Goal: Transaction & Acquisition: Purchase product/service

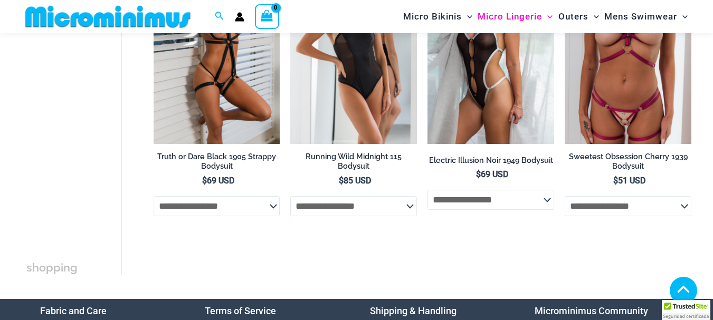
scroll to position [180, 0]
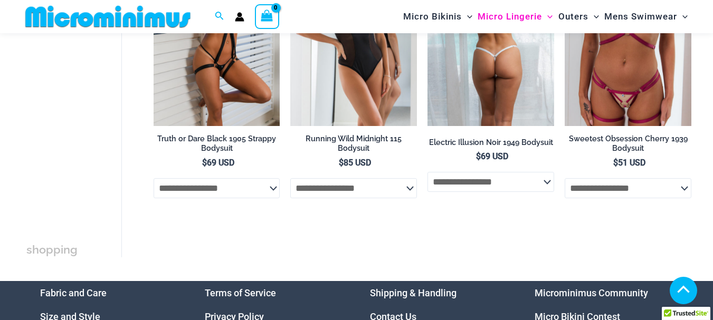
click at [488, 87] on img at bounding box center [490, 31] width 127 height 190
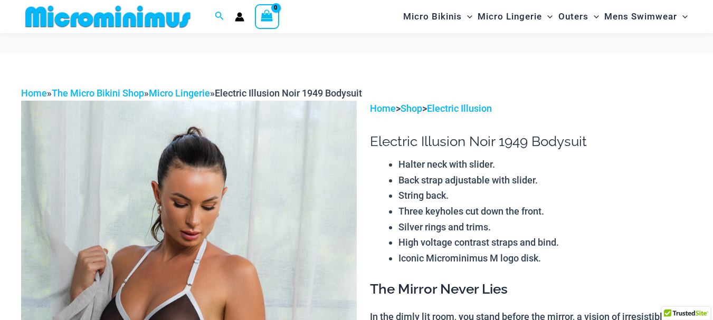
scroll to position [104, 0]
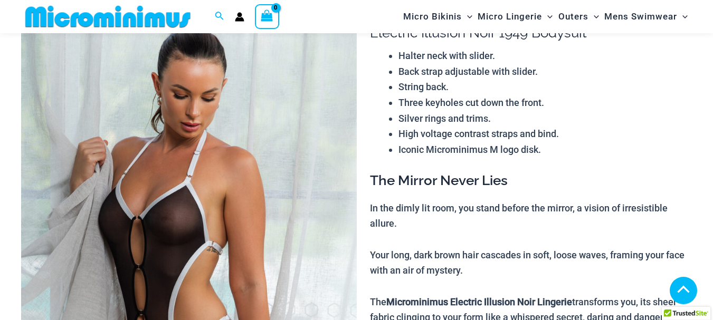
click at [188, 191] on img at bounding box center [188, 243] width 335 height 503
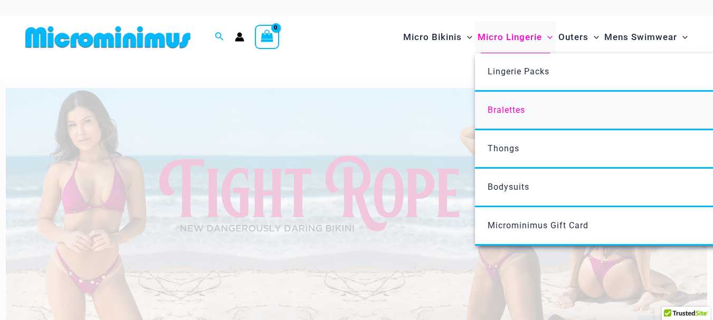
click at [507, 113] on span "Bralettes" at bounding box center [505, 110] width 37 height 10
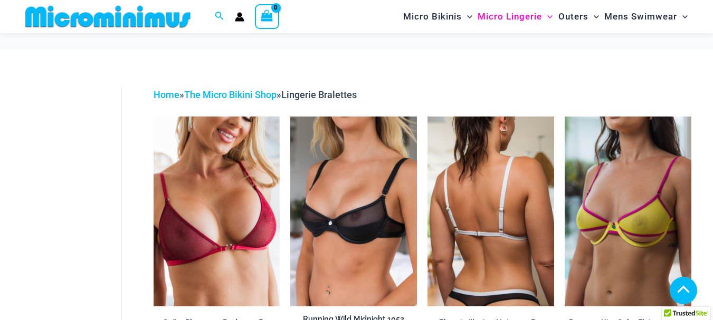
scroll to position [180, 0]
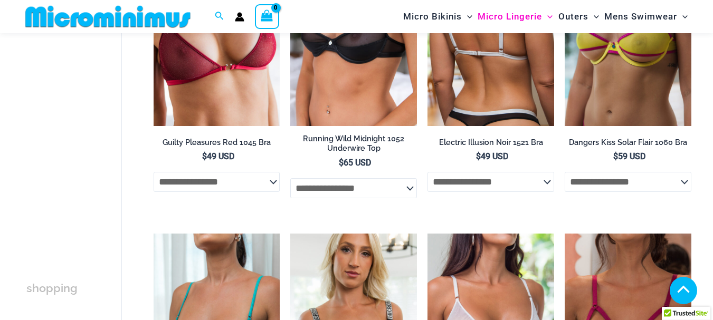
click at [485, 78] on img at bounding box center [490, 31] width 127 height 190
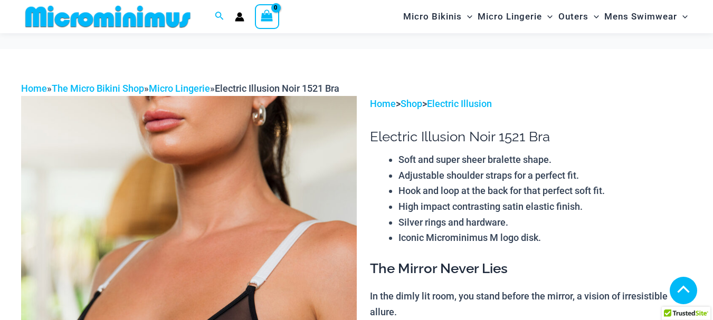
scroll to position [159, 0]
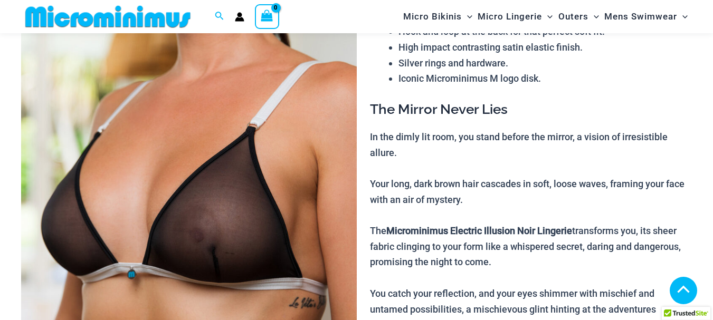
click at [254, 199] on img at bounding box center [188, 188] width 335 height 503
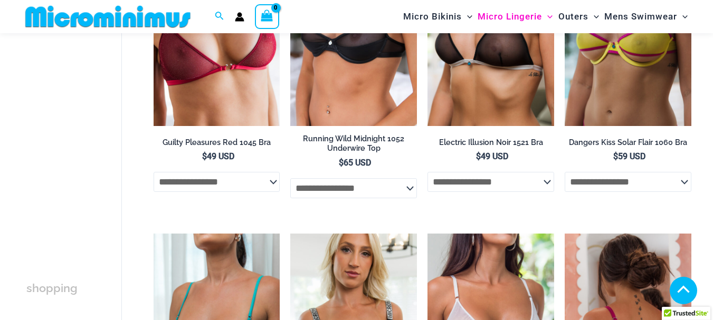
scroll to position [539, 0]
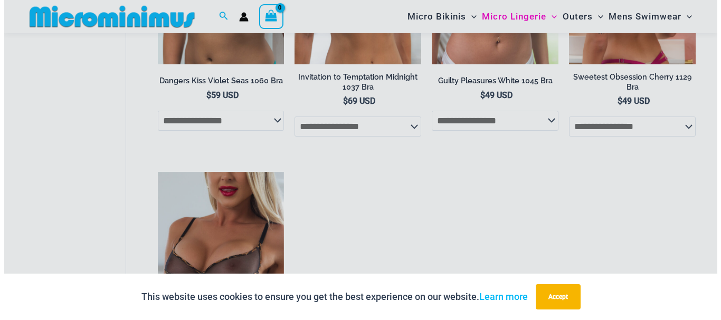
scroll to position [541, 0]
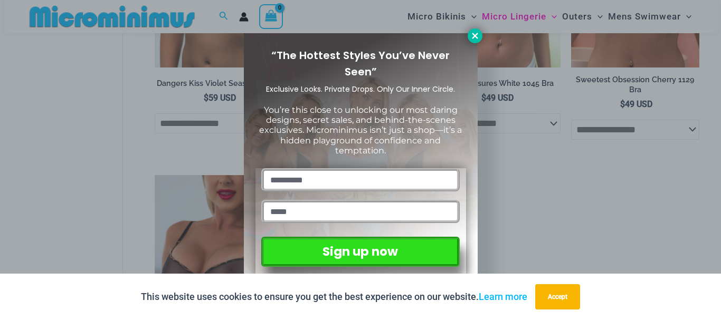
click at [477, 36] on icon at bounding box center [474, 35] width 9 height 9
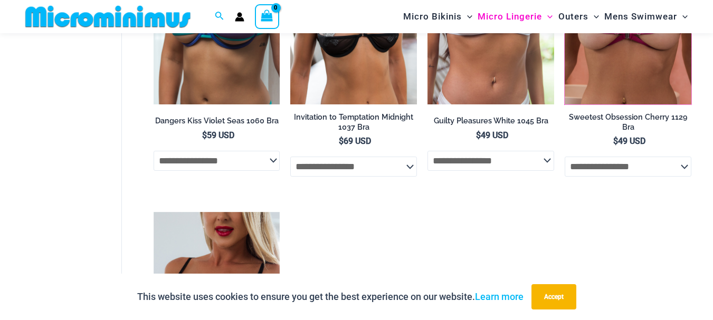
scroll to position [219, 0]
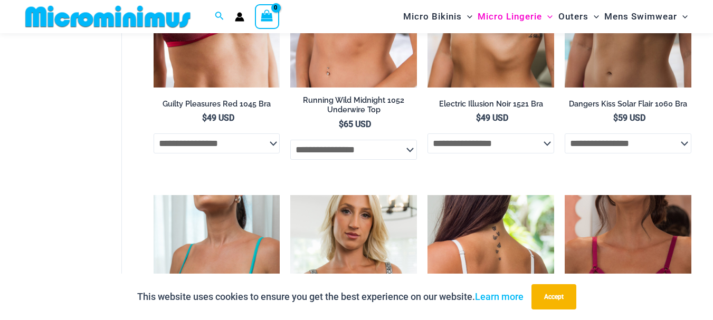
click at [511, 231] on img at bounding box center [490, 290] width 127 height 190
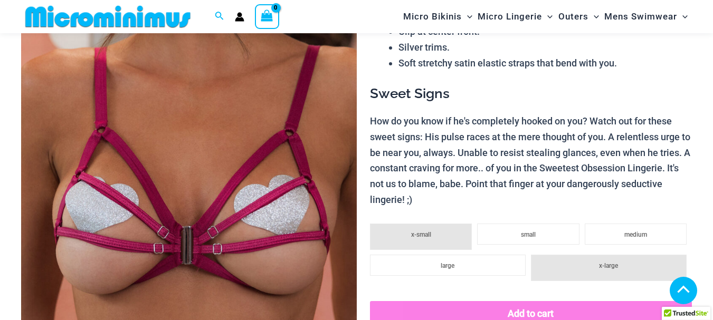
scroll to position [581, 0]
